Goal: Transaction & Acquisition: Purchase product/service

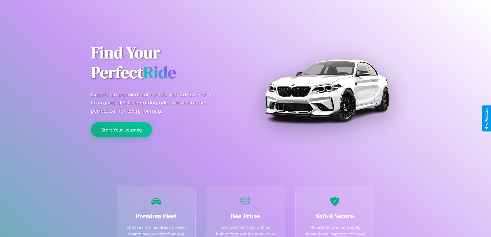
click at [121, 129] on button "Start Your Journey" at bounding box center [121, 129] width 61 height 15
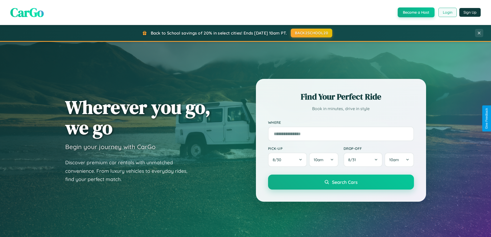
click at [447, 12] on button "Login" at bounding box center [447, 12] width 18 height 9
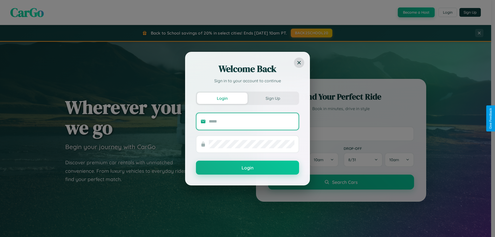
click at [251, 121] on input "text" at bounding box center [252, 121] width 86 height 8
type input "**********"
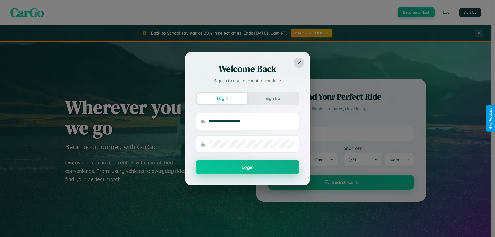
click at [247, 167] on button "Login" at bounding box center [247, 167] width 103 height 14
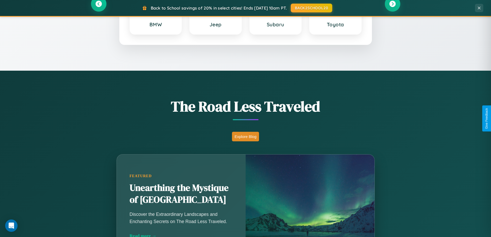
scroll to position [991, 0]
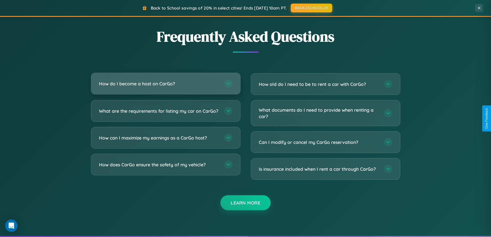
click at [165, 83] on h3 "How do I become a host on CarGo?" at bounding box center [159, 83] width 120 height 6
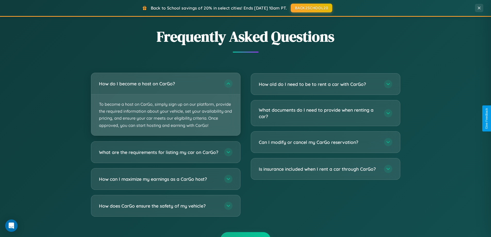
click at [165, 104] on p "To become a host on CarGo, simply sign up on our platform, provide the required…" at bounding box center [165, 114] width 149 height 41
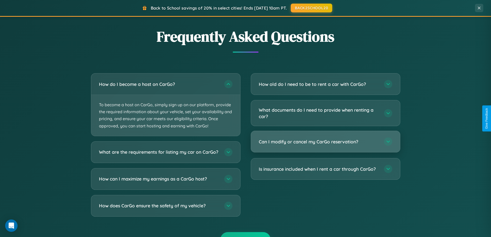
click at [325, 142] on h3 "Can I modify or cancel my CarGo reservation?" at bounding box center [319, 141] width 120 height 6
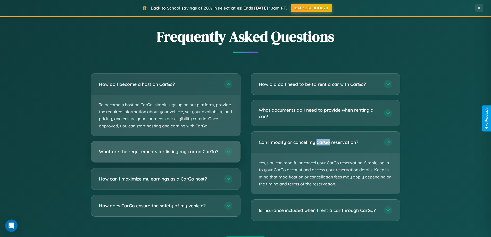
click at [165, 154] on h3 "What are the requirements for listing my car on CarGo?" at bounding box center [159, 151] width 120 height 6
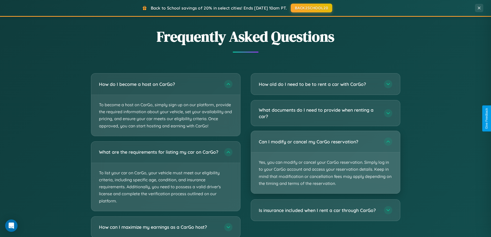
click at [325, 162] on p "Yes, you can modify or cancel your CarGo reservation. Simply log in to your Car…" at bounding box center [325, 172] width 149 height 41
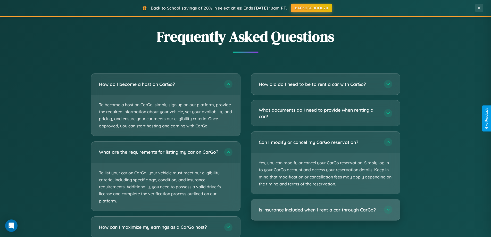
click at [325, 209] on h3 "Is insurance included when I rent a car through CarGo?" at bounding box center [319, 209] width 120 height 6
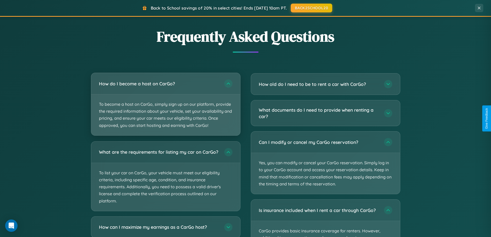
click at [165, 104] on p "To become a host on CarGo, simply sign up on our platform, provide the required…" at bounding box center [165, 114] width 149 height 41
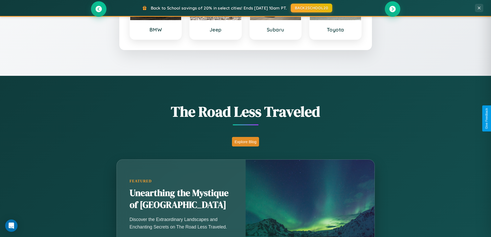
scroll to position [222, 0]
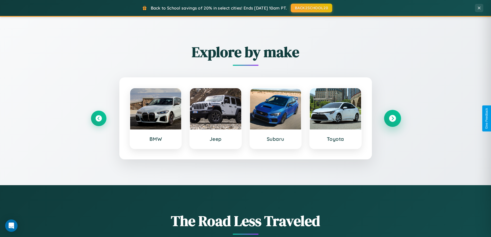
click at [392, 118] on icon at bounding box center [392, 118] width 7 height 7
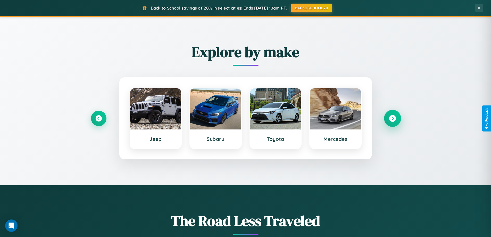
click at [392, 118] on icon at bounding box center [392, 118] width 7 height 7
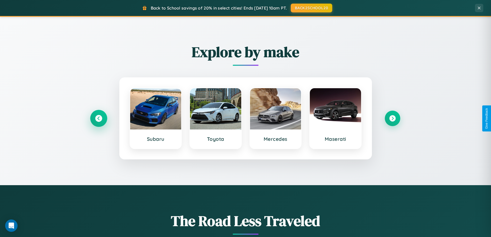
click at [98, 118] on icon at bounding box center [98, 118] width 7 height 7
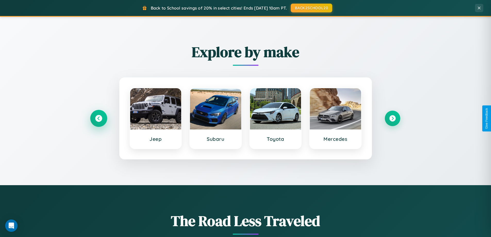
click at [98, 118] on icon at bounding box center [98, 118] width 7 height 7
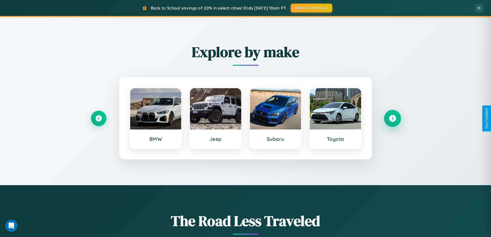
click at [392, 118] on icon at bounding box center [392, 118] width 7 height 7
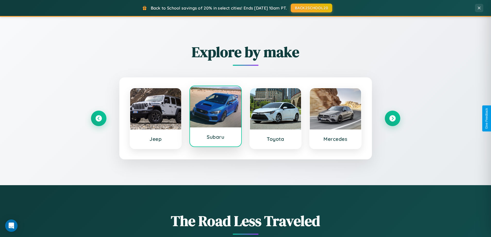
click at [215, 117] on div at bounding box center [215, 106] width 51 height 41
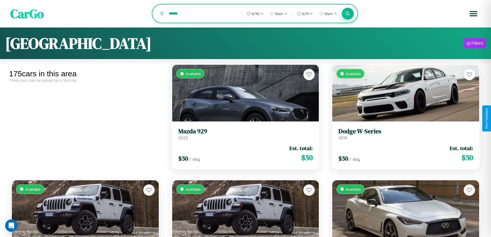
type input "******"
click at [347, 14] on icon at bounding box center [347, 13] width 5 height 5
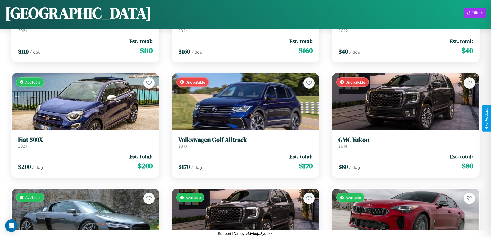
scroll to position [2264, 0]
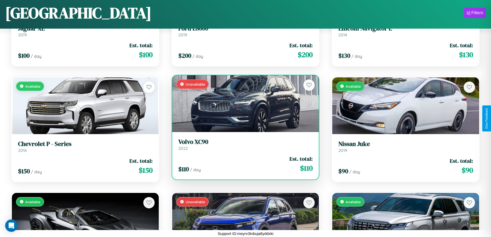
click at [243, 144] on h3 "Volvo XC90" at bounding box center [245, 141] width 134 height 7
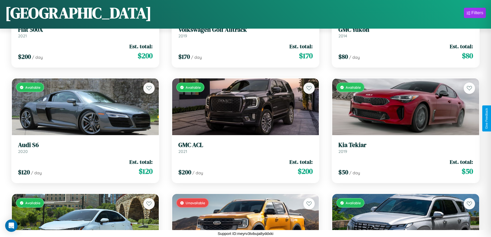
scroll to position [649, 0]
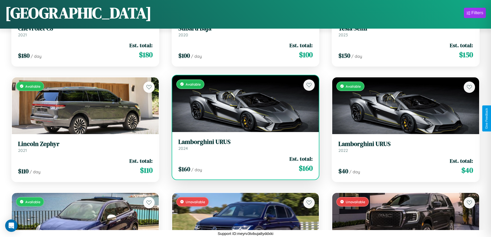
click at [243, 104] on div "Available" at bounding box center [245, 103] width 147 height 57
click at [243, 103] on div "Available" at bounding box center [245, 103] width 147 height 57
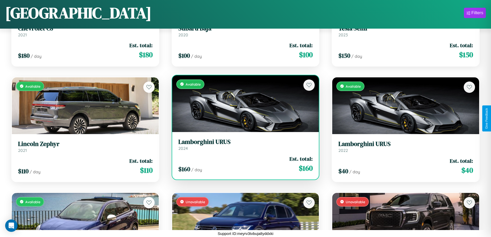
click at [243, 103] on div "Available" at bounding box center [245, 103] width 147 height 57
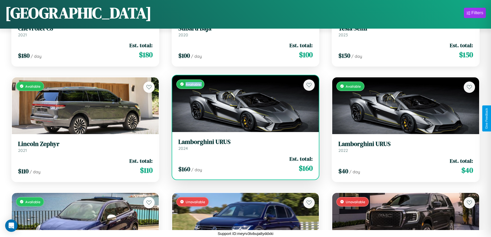
click at [243, 103] on div "Available" at bounding box center [245, 103] width 147 height 57
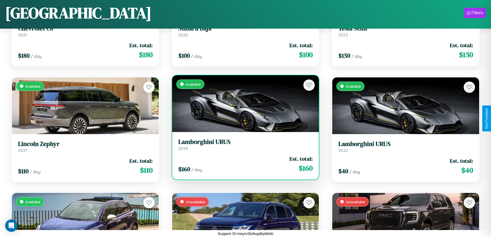
click at [243, 103] on div "Available" at bounding box center [245, 103] width 147 height 57
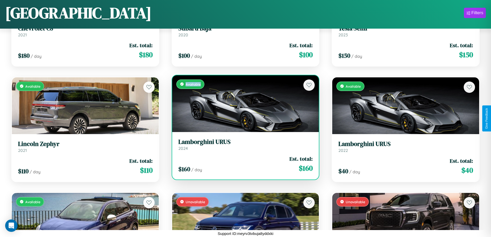
click at [243, 103] on div "Available" at bounding box center [245, 103] width 147 height 57
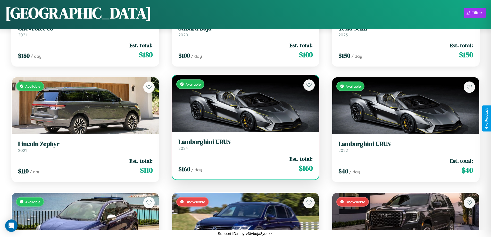
click at [243, 144] on h3 "Lamborghini URUS" at bounding box center [245, 141] width 134 height 7
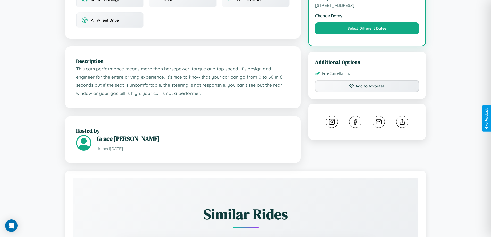
scroll to position [185, 0]
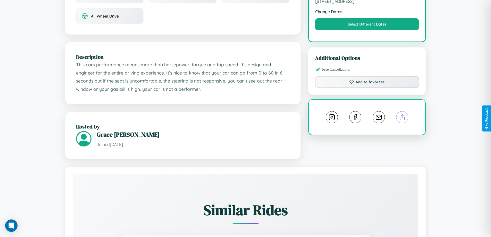
click at [402, 118] on line at bounding box center [402, 116] width 0 height 4
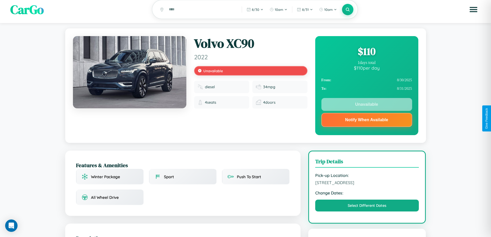
scroll to position [0, 0]
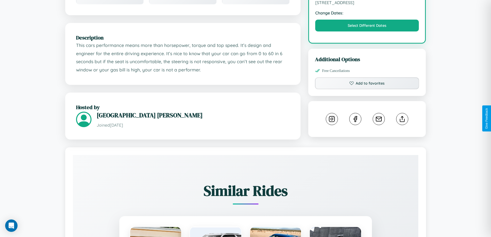
scroll to position [169, 0]
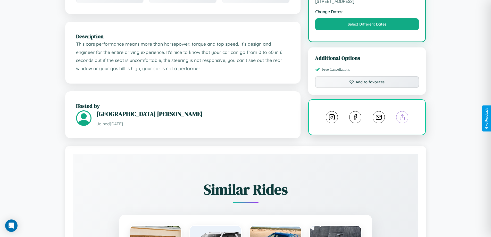
click at [402, 118] on line at bounding box center [402, 116] width 0 height 4
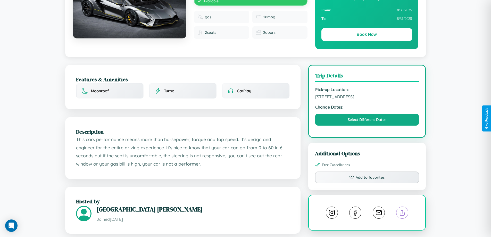
scroll to position [53, 0]
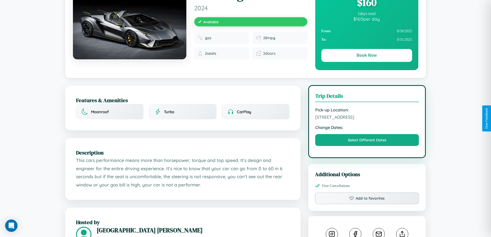
click at [367, 118] on span "450 Union Street Prague 26869 Czech Republic" at bounding box center [367, 116] width 104 height 5
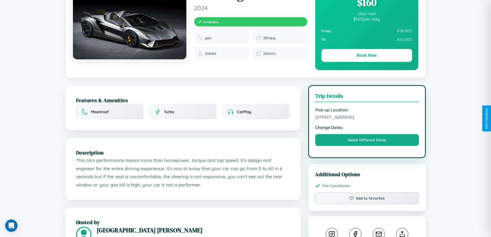
click at [367, 118] on span "450 Union Street Prague 26869 Czech Republic" at bounding box center [367, 116] width 104 height 5
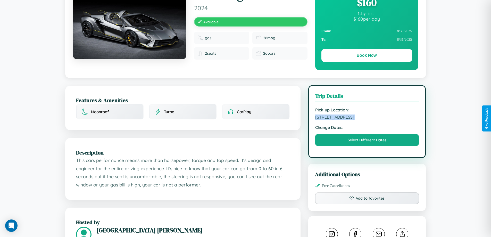
click at [367, 118] on span "450 Union Street Prague 26869 Czech Republic" at bounding box center [367, 116] width 104 height 5
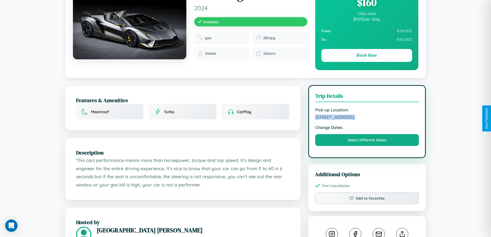
click at [367, 118] on span "450 Union Street Prague 26869 Czech Republic" at bounding box center [367, 116] width 104 height 5
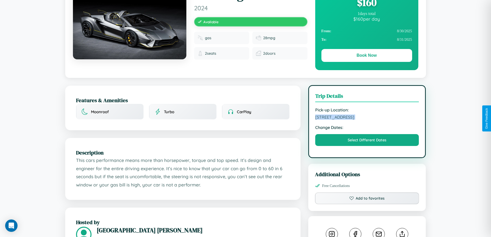
click at [367, 118] on span "450 Union Street Prague 26869 Czech Republic" at bounding box center [367, 116] width 104 height 5
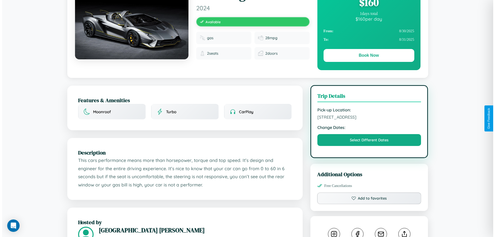
scroll to position [0, 0]
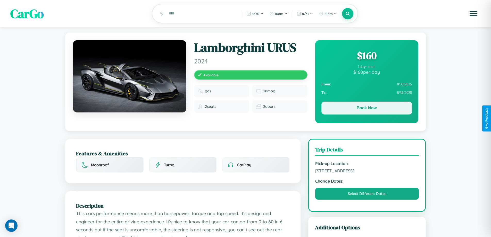
click at [366, 109] on button "Book Now" at bounding box center [366, 107] width 91 height 13
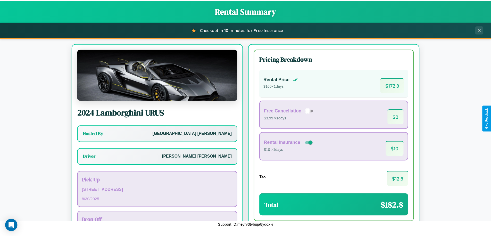
scroll to position [37, 0]
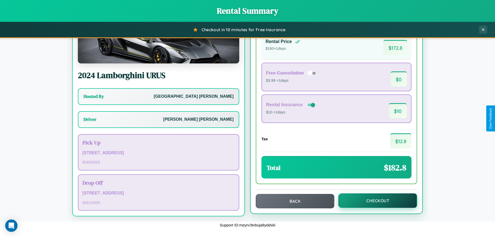
click at [374, 200] on button "Checkout" at bounding box center [377, 200] width 79 height 14
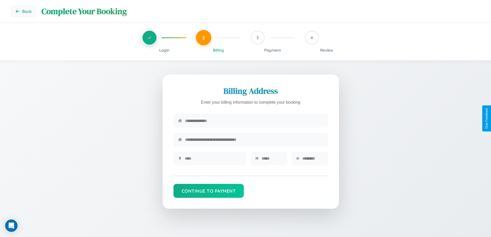
click at [254, 122] on input "text" at bounding box center [254, 120] width 138 height 13
type input "**********"
click at [213, 160] on input "text" at bounding box center [213, 158] width 57 height 13
type input "********"
click at [272, 160] on input "text" at bounding box center [271, 158] width 21 height 13
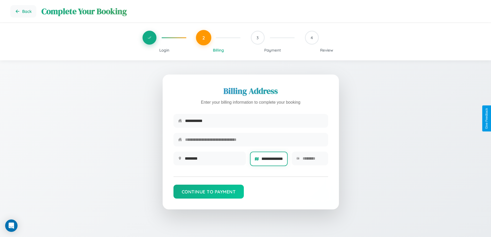
scroll to position [0, 17]
type input "**********"
click at [312, 160] on input "text" at bounding box center [312, 158] width 21 height 13
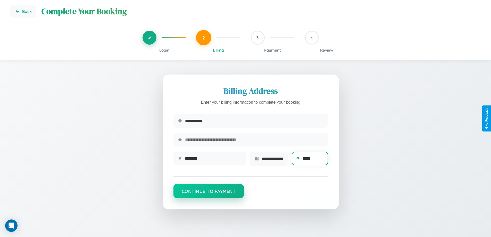
type input "*****"
click at [208, 193] on button "Continue to Payment" at bounding box center [208, 191] width 71 height 14
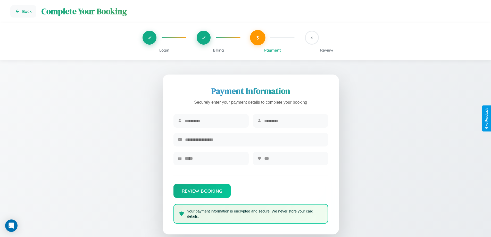
click at [214, 121] on input "text" at bounding box center [214, 120] width 59 height 13
type input "*****"
click at [293, 121] on input "text" at bounding box center [293, 120] width 59 height 13
type input "*****"
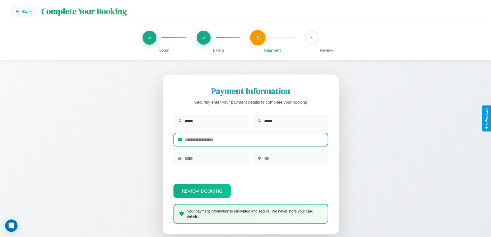
click at [254, 140] on input "text" at bounding box center [254, 139] width 138 height 13
type input "**********"
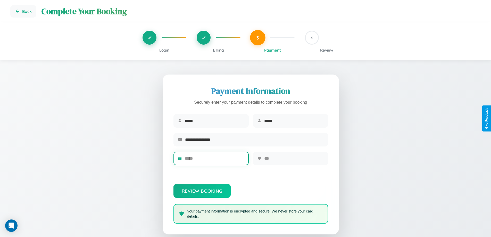
click at [214, 160] on input "text" at bounding box center [214, 158] width 59 height 13
type input "*****"
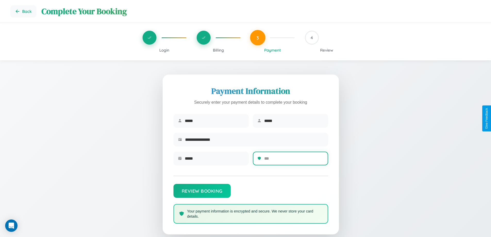
click at [293, 160] on input "text" at bounding box center [293, 158] width 59 height 13
type input "***"
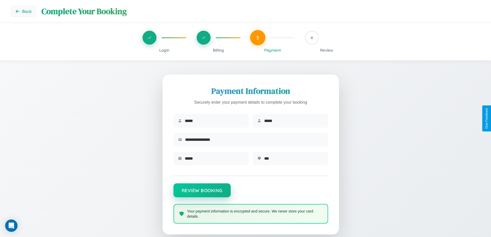
click at [202, 193] on button "Review Booking" at bounding box center [201, 190] width 57 height 14
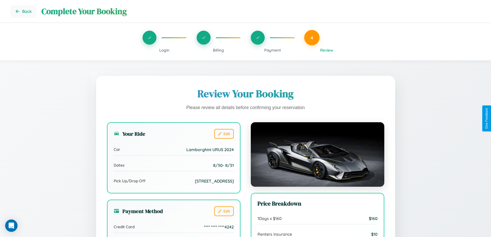
scroll to position [62, 0]
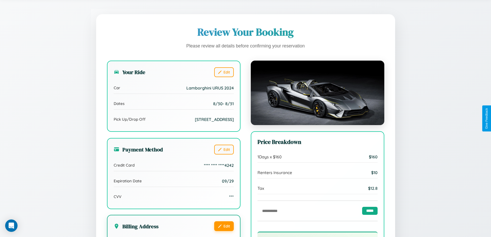
click at [224, 231] on button "Edit" at bounding box center [224, 226] width 20 height 10
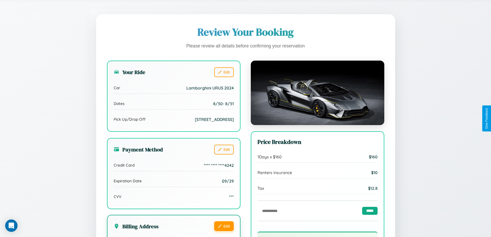
click at [224, 231] on button "Edit" at bounding box center [224, 226] width 20 height 10
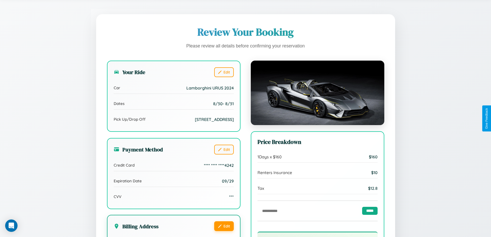
click at [224, 231] on button "Edit" at bounding box center [224, 226] width 20 height 10
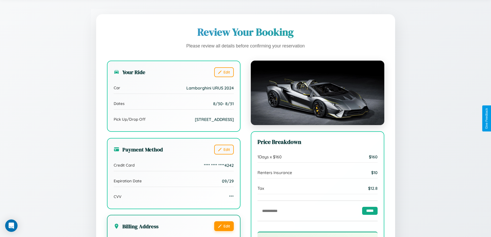
click at [224, 231] on button "Edit" at bounding box center [224, 226] width 20 height 10
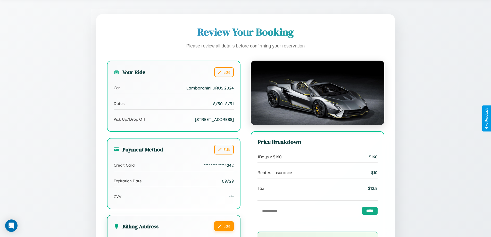
click at [224, 231] on button "Edit" at bounding box center [224, 226] width 20 height 10
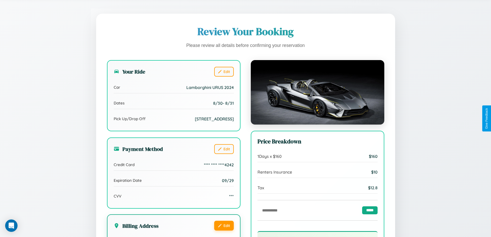
scroll to position [142, 0]
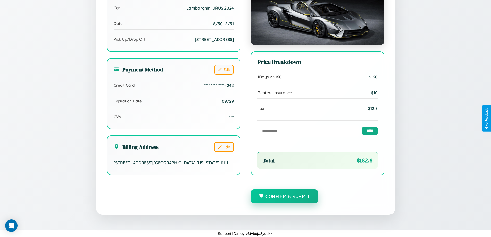
click at [284, 196] on button "Confirm & Submit" at bounding box center [284, 196] width 67 height 14
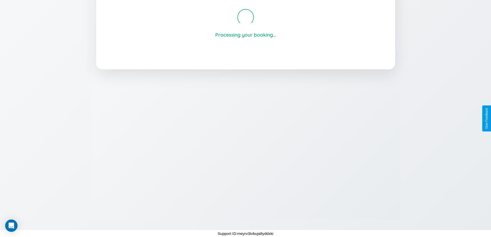
scroll to position [98, 0]
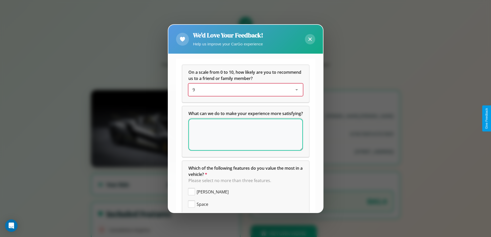
click at [243, 93] on div "9" at bounding box center [241, 90] width 98 height 6
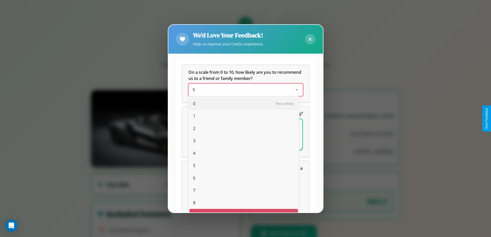
scroll to position [9, 21]
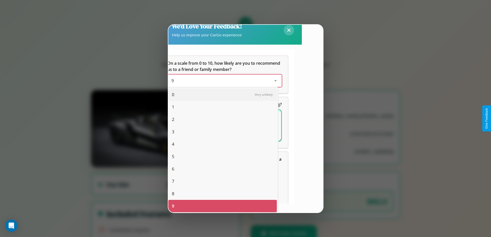
click at [173, 107] on span "1" at bounding box center [173, 107] width 2 height 6
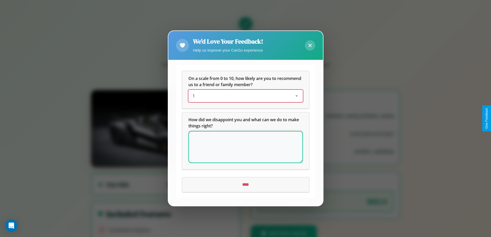
scroll to position [0, 0]
click at [245, 147] on textarea at bounding box center [245, 147] width 114 height 32
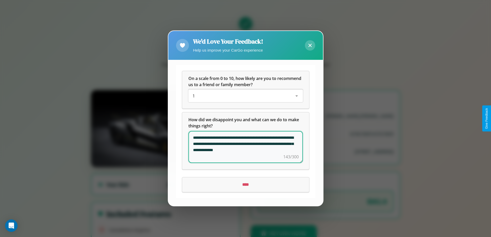
type textarea "**********"
click at [245, 184] on input "****" at bounding box center [245, 184] width 127 height 14
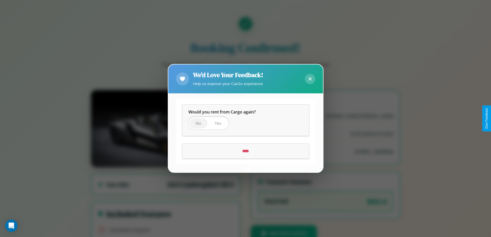
click at [198, 123] on span "No" at bounding box center [198, 124] width 6 height 6
click at [245, 151] on input "****" at bounding box center [245, 151] width 127 height 14
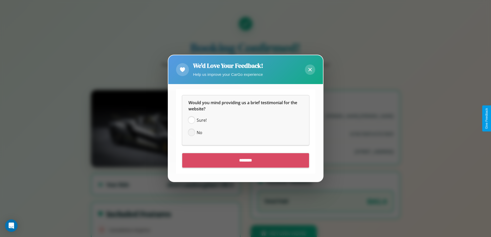
click at [191, 132] on span at bounding box center [191, 133] width 6 height 6
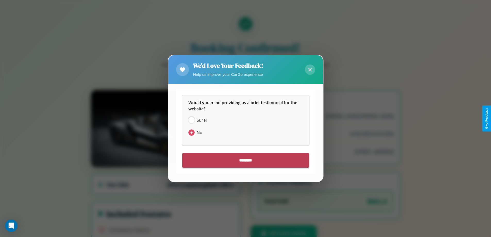
click at [245, 160] on input "********" at bounding box center [245, 160] width 127 height 14
